Goal: Transaction & Acquisition: Obtain resource

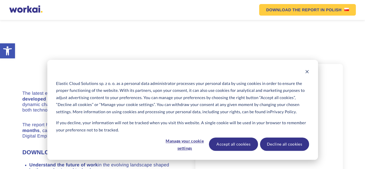
scroll to position [289, 0]
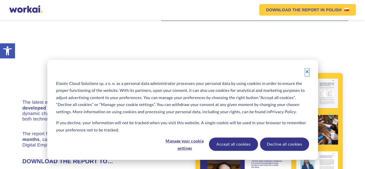
click at [306, 71] on icon "Dismiss cookie banner" at bounding box center [307, 72] width 4 height 4
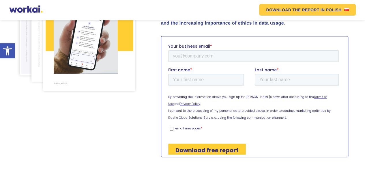
scroll to position [144, 0]
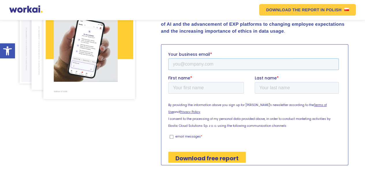
drag, startPoint x: 210, startPoint y: 91, endPoint x: 210, endPoint y: 63, distance: 28.6
click at [210, 63] on input "Your business email *" at bounding box center [253, 64] width 171 height 12
type input "[PERSON_NAME][EMAIL_ADDRESS][PERSON_NAME][DOMAIN_NAME]"
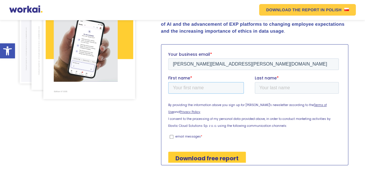
click at [182, 90] on input "First name *" at bounding box center [206, 88] width 76 height 12
type input "[PERSON_NAME]"
click at [296, 92] on input "Last name *" at bounding box center [297, 88] width 84 height 12
type input "barlak"
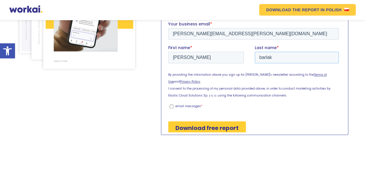
scroll to position [202, 0]
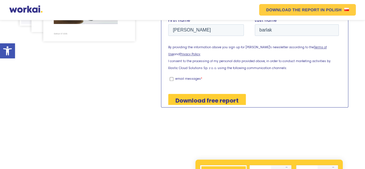
drag, startPoint x: 269, startPoint y: 86, endPoint x: 257, endPoint y: 86, distance: 12.1
click at [269, 89] on div "Download free report" at bounding box center [254, 100] width 173 height 23
click at [230, 95] on input "Download free report" at bounding box center [207, 100] width 78 height 13
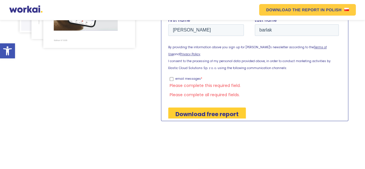
click at [171, 77] on input "email messages *" at bounding box center [172, 79] width 4 height 4
checkbox input "true"
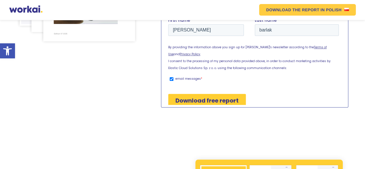
click at [196, 94] on input "Download free report" at bounding box center [207, 100] width 78 height 13
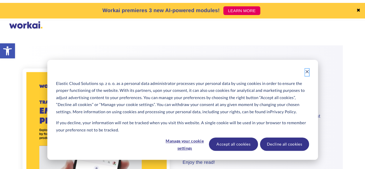
click at [308, 69] on button "Dismiss cookie banner" at bounding box center [307, 72] width 4 height 7
